Goal: Information Seeking & Learning: Learn about a topic

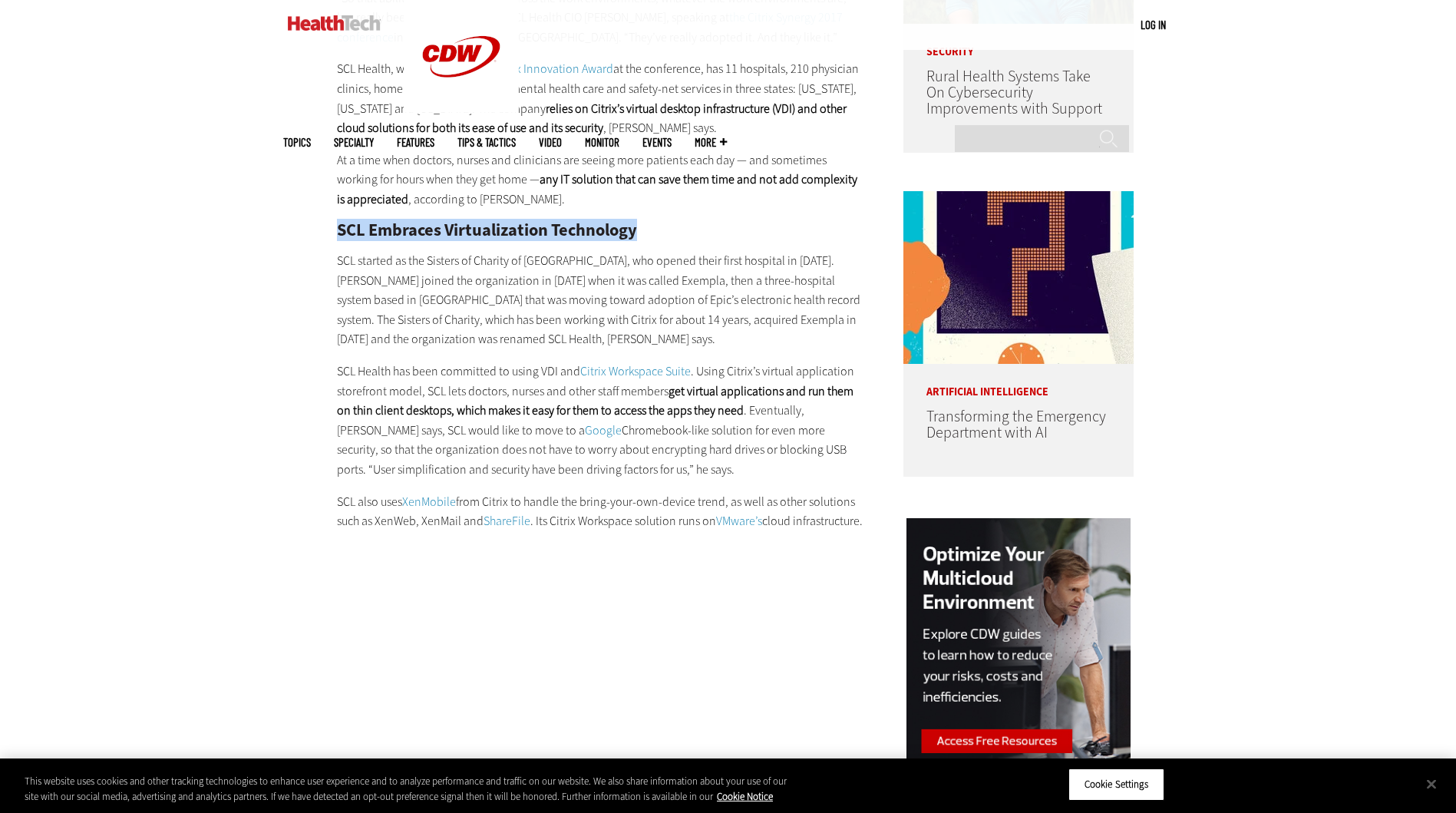
drag, startPoint x: 317, startPoint y: 223, endPoint x: 679, endPoint y: 227, distance: 362.0
click at [681, 227] on h2 "SCL Embraces Virtualization Technology" at bounding box center [600, 230] width 527 height 17
click at [220, 291] on div "Become an Insider Sign up [DATE] to receive premium content! Sign Up MENU Log i…" at bounding box center [728, 809] width 1456 height 3920
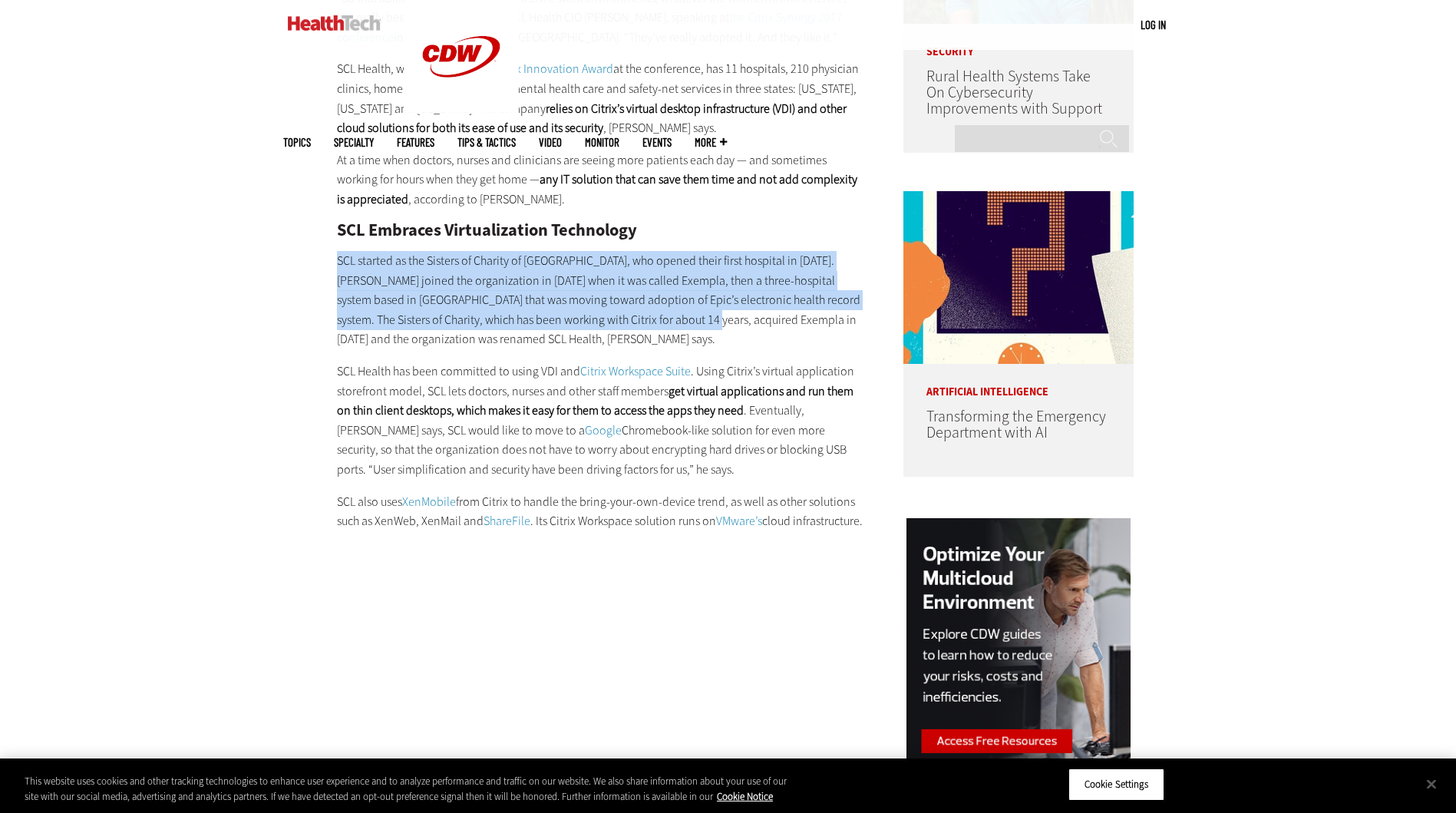
drag, startPoint x: 286, startPoint y: 254, endPoint x: 673, endPoint y: 317, distance: 392.1
click at [673, 317] on div "Become an Insider Sign up [DATE] to receive premium content! Sign Up MENU Log i…" at bounding box center [728, 809] width 1456 height 3920
click at [673, 318] on p "SCL started as the Sisters of Charity of [GEOGRAPHIC_DATA], who opened their fi…" at bounding box center [600, 300] width 527 height 99
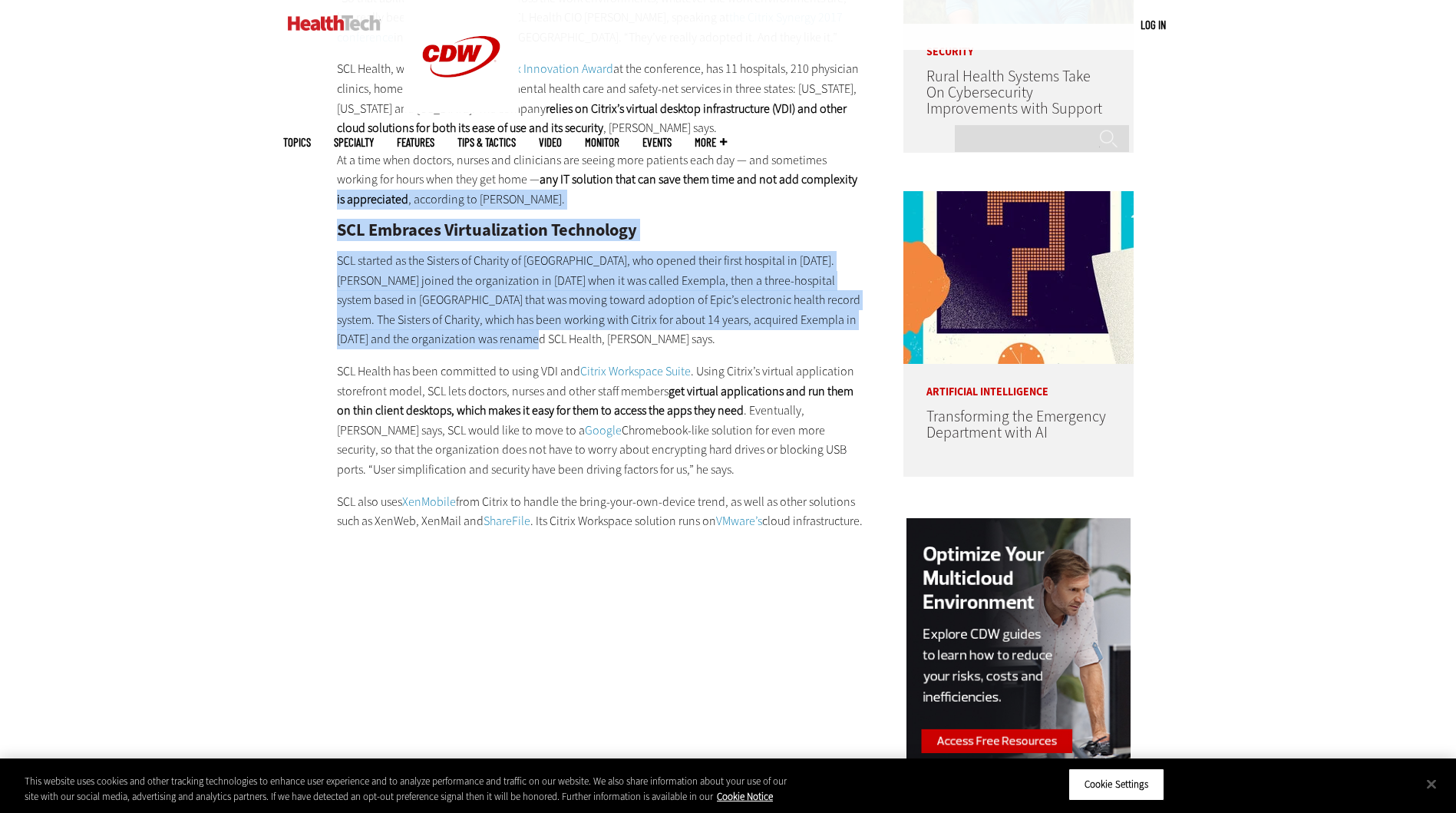
drag, startPoint x: 599, startPoint y: 329, endPoint x: 293, endPoint y: 195, distance: 334.1
drag, startPoint x: 293, startPoint y: 195, endPoint x: 169, endPoint y: 275, distance: 147.6
click at [164, 275] on div "Become an Insider Sign up [DATE] to receive premium content! Sign Up MENU Log i…" at bounding box center [728, 809] width 1456 height 3920
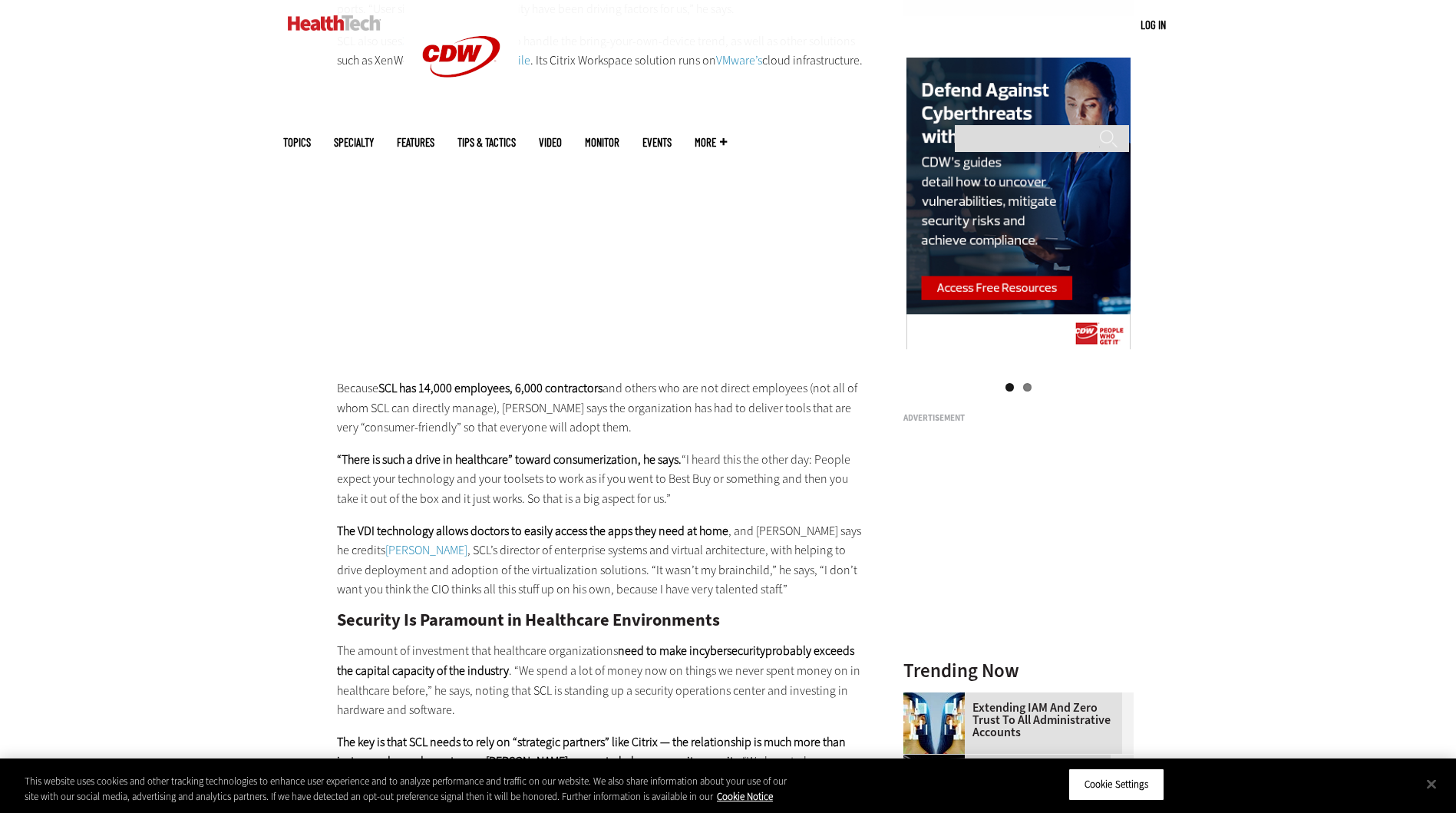
scroll to position [1381, 0]
